Goal: Task Accomplishment & Management: Use online tool/utility

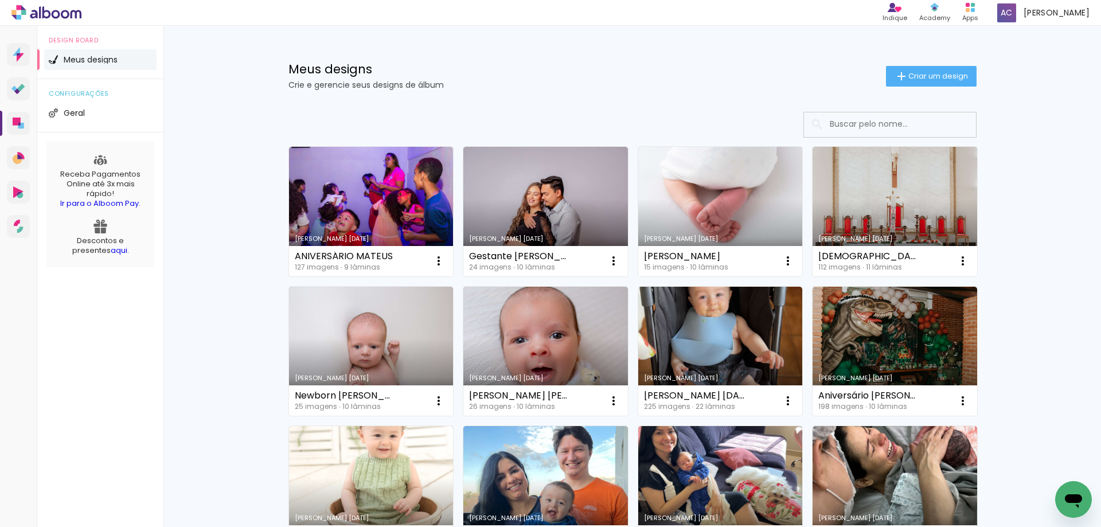
click at [676, 171] on link "Criado em [DATE]" at bounding box center [720, 212] width 165 height 130
click at [0, 0] on neon-animated-pages "Confirmar Cancelar" at bounding box center [0, 0] width 0 height 0
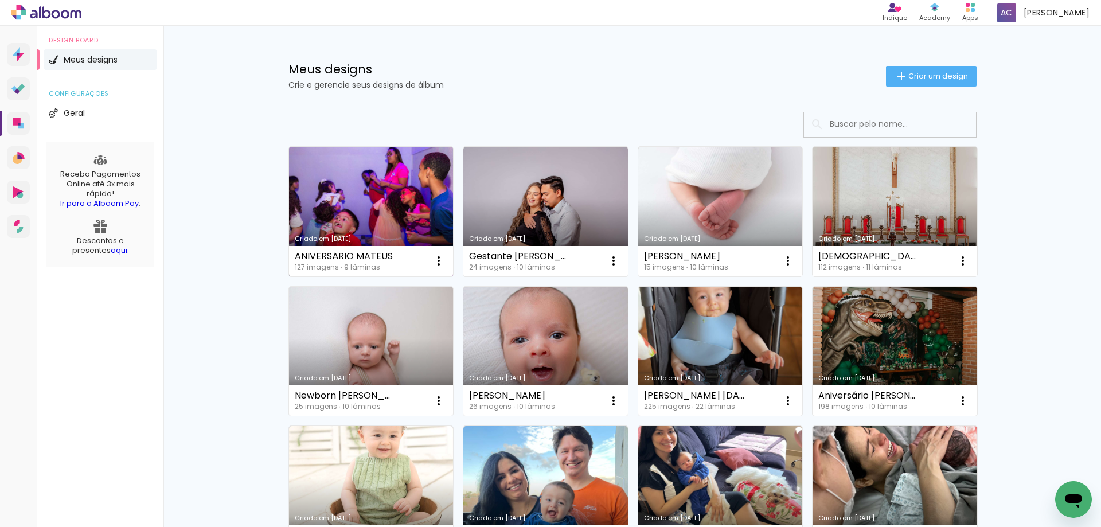
click at [417, 197] on link "Criado em [DATE]" at bounding box center [371, 212] width 165 height 130
